Goal: Task Accomplishment & Management: Manage account settings

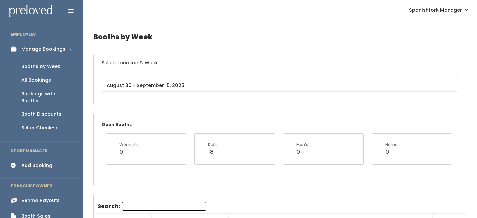
click at [101, 87] on div "Spanish Fork" at bounding box center [280, 87] width 373 height 33
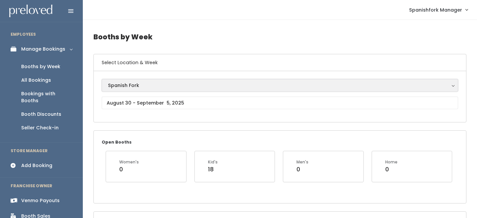
click at [107, 88] on button "Spanish Fork" at bounding box center [280, 85] width 357 height 13
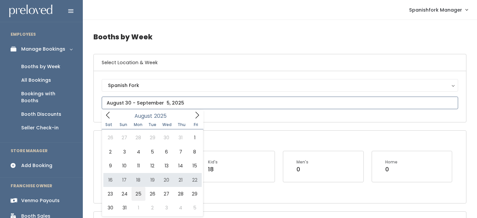
type input "August 23 to August 29"
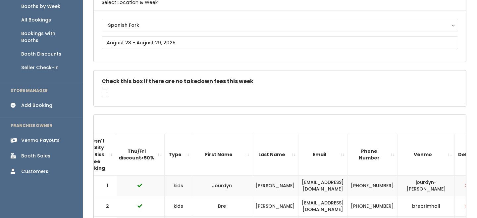
scroll to position [0, 154]
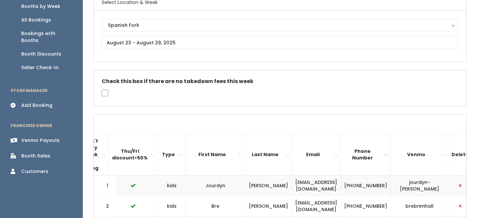
click at [341, 155] on th "Email" at bounding box center [316, 154] width 49 height 41
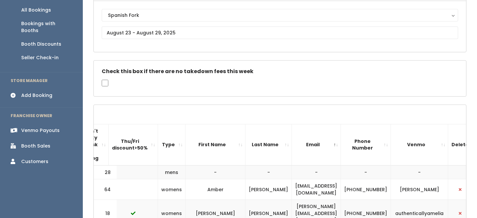
scroll to position [71, 0]
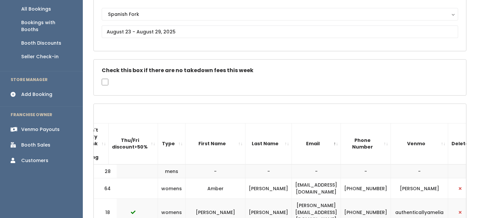
click at [270, 149] on th "Last Name" at bounding box center [269, 143] width 46 height 41
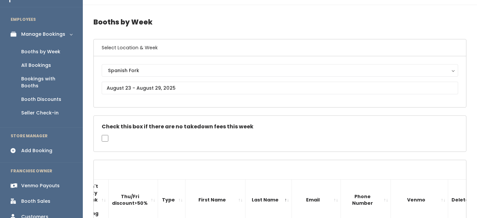
scroll to position [0, 0]
